Goal: Information Seeking & Learning: Learn about a topic

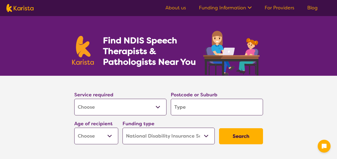
select select "[MEDICAL_DATA]"
select select "NDIS"
select select "[MEDICAL_DATA]"
select select "NDIS"
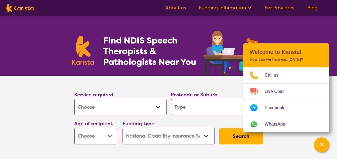
click at [260, 23] on section "Find NDIS Speech Therapists & Pathologists Near You" at bounding box center [169, 46] width 206 height 60
click at [139, 106] on select "Allied Health Assistant Assessment ([MEDICAL_DATA] or [MEDICAL_DATA]) Behaviour…" at bounding box center [120, 107] width 92 height 17
click at [35, 99] on section "Service required Allied Health Assistant Assessment ([MEDICAL_DATA] or [MEDICAL…" at bounding box center [168, 119] width 337 height 86
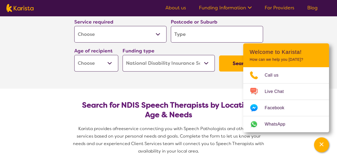
scroll to position [80, 0]
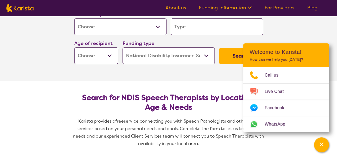
click at [215, 73] on section "Service required Allied Health Assistant Assessment ([MEDICAL_DATA] or [MEDICAL…" at bounding box center [168, 38] width 215 height 86
click at [201, 56] on select "Home Care Package (HCP) National Disability Insurance Scheme (NDIS) I don't know" at bounding box center [169, 55] width 92 height 17
select select "i-don-t-know"
click at [123, 47] on select "Home Care Package (HCP) National Disability Insurance Scheme (NDIS) I don't know" at bounding box center [169, 55] width 92 height 17
select select "i-don-t-know"
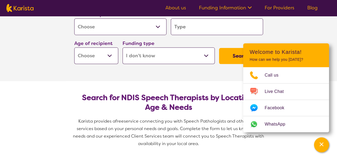
click at [108, 56] on select "Early Childhood - 0 to 9 Child - 10 to 11 Adolescent - 12 to 17 Adult - 18 to 6…" at bounding box center [96, 55] width 44 height 17
select select "AD"
click at [74, 47] on select "Early Childhood - 0 to 9 Child - 10 to 11 Adolescent - 12 to 17 Adult - 18 to 6…" at bounding box center [96, 55] width 44 height 17
select select "AD"
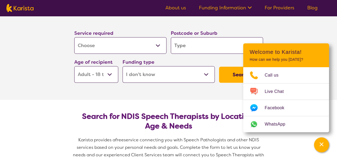
scroll to position [54, 0]
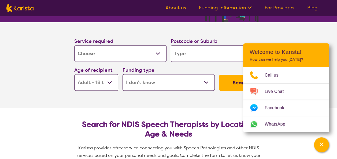
click at [185, 51] on input "search" at bounding box center [217, 53] width 92 height 17
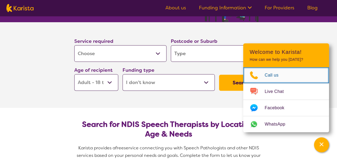
click at [272, 76] on span "Call us" at bounding box center [275, 75] width 20 height 8
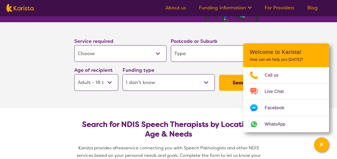
click at [253, 24] on section "Service required Allied Health Assistant Assessment ([MEDICAL_DATA] or [MEDICAL…" at bounding box center [169, 57] width 206 height 71
click at [183, 8] on link "About us" at bounding box center [175, 8] width 21 height 6
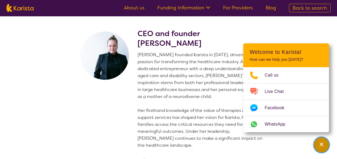
click at [321, 145] on icon "Channel Menu" at bounding box center [322, 145] width 4 height 4
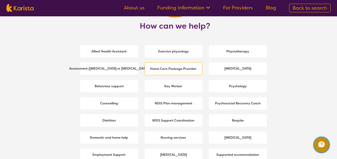
scroll to position [751, 0]
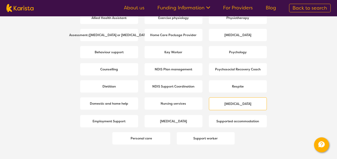
click at [255, 101] on div "[MEDICAL_DATA]" at bounding box center [238, 104] width 58 height 13
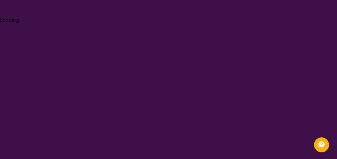
select select "[MEDICAL_DATA]"
select select "AD"
select select "NDIS"
select select "[MEDICAL_DATA]"
select select "AD"
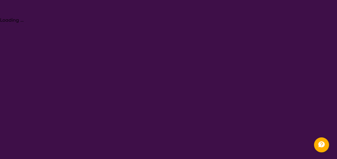
select select "NDIS"
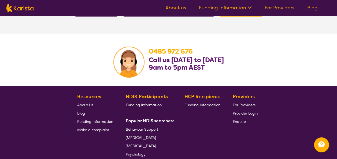
scroll to position [831, 0]
